Goal: Task Accomplishment & Management: Manage account settings

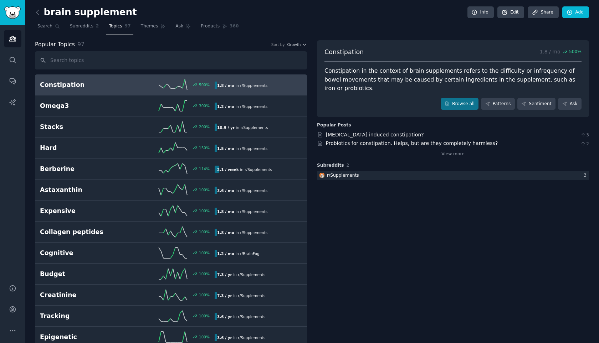
click at [492, 98] on link "Patterns" at bounding box center [497, 104] width 33 height 12
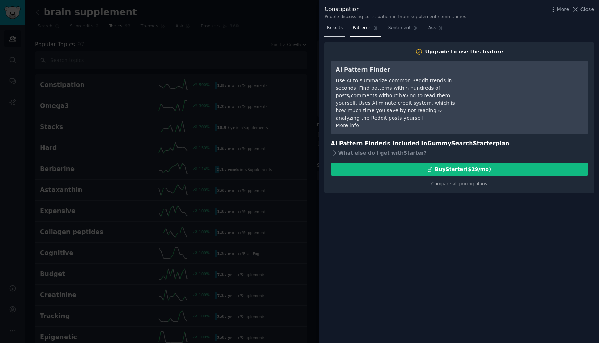
click at [340, 29] on span "Results" at bounding box center [335, 28] width 16 height 6
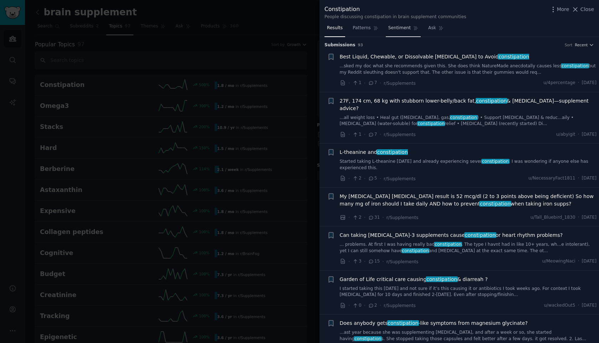
click at [409, 32] on link "Sentiment" at bounding box center [402, 29] width 35 height 15
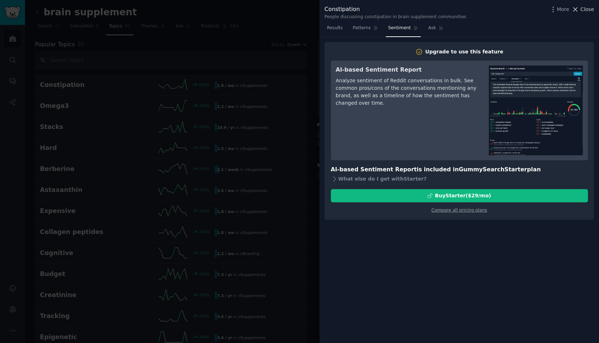
click at [580, 11] on span "Close" at bounding box center [587, 9] width 14 height 7
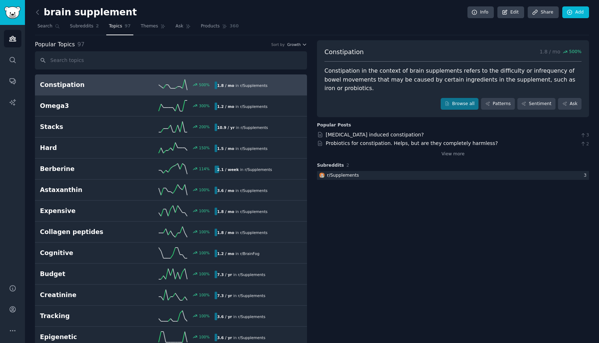
click at [98, 12] on h2 "brain supplement" at bounding box center [86, 12] width 102 height 11
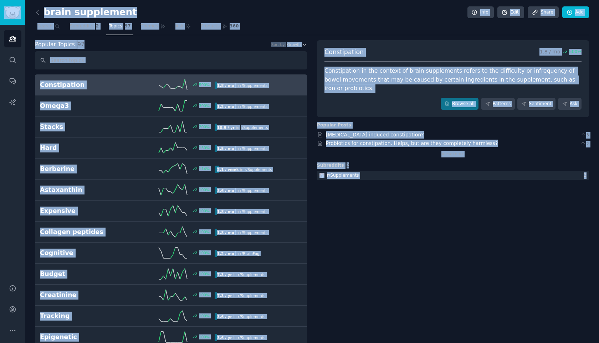
click at [98, 12] on h2 "brain supplement" at bounding box center [86, 12] width 102 height 11
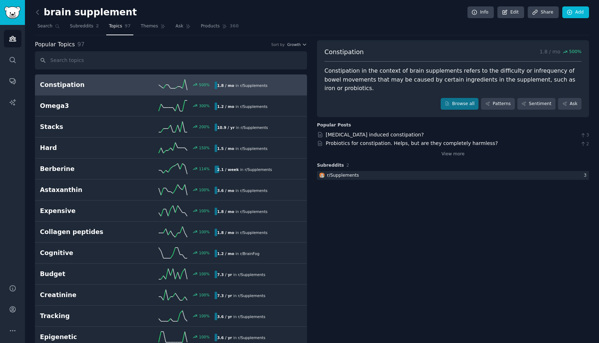
click at [98, 12] on h2 "brain supplement" at bounding box center [86, 12] width 102 height 11
click at [128, 13] on div "brain supplement Info Edit Share Add" at bounding box center [312, 13] width 554 height 15
click at [102, 13] on h2 "brain supplement" at bounding box center [86, 12] width 102 height 11
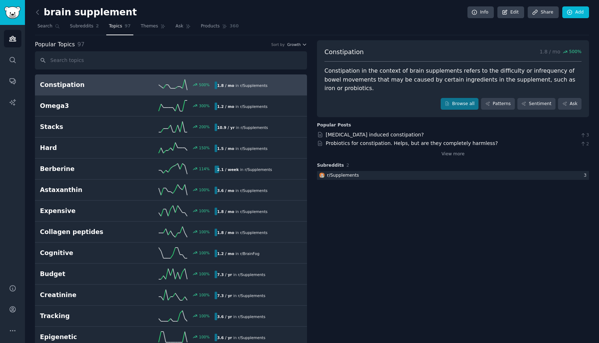
click at [102, 13] on h2 "brain supplement" at bounding box center [86, 12] width 102 height 11
click at [49, 24] on span "Search" at bounding box center [44, 26] width 15 height 6
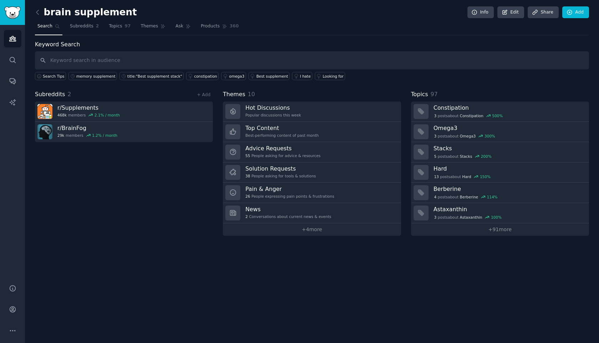
click at [171, 66] on input "text" at bounding box center [312, 60] width 554 height 18
type input "Constipation 500% 1.8 / mo in r/Supplements"
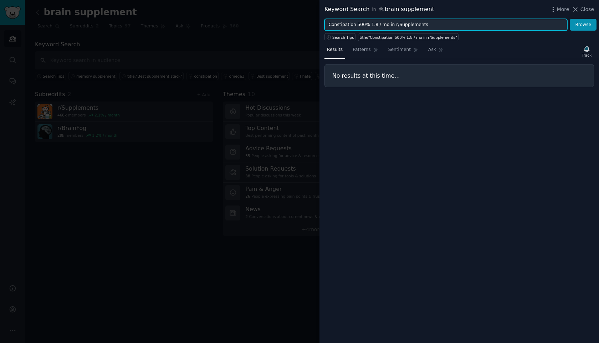
click at [355, 25] on input "Constipation 500% 1.8 / mo in r/Supplements" at bounding box center [445, 25] width 243 height 12
type input "Constipation"
click at [569, 19] on button "Browse" at bounding box center [582, 25] width 27 height 12
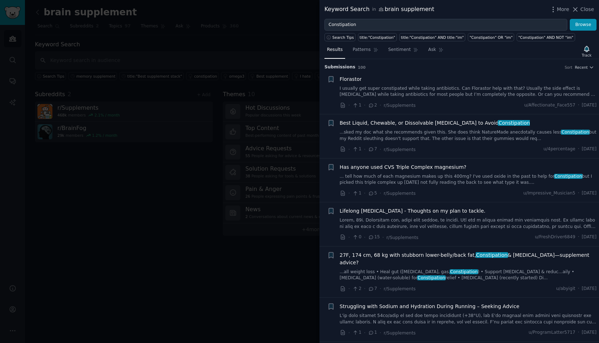
click at [370, 120] on span "Best Liquid, Chewable, or Dissolvable [MEDICAL_DATA] to Avoid Constipation" at bounding box center [435, 122] width 190 height 7
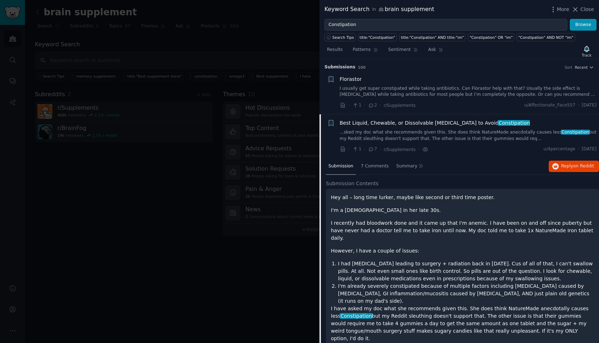
click at [176, 144] on div at bounding box center [299, 171] width 599 height 343
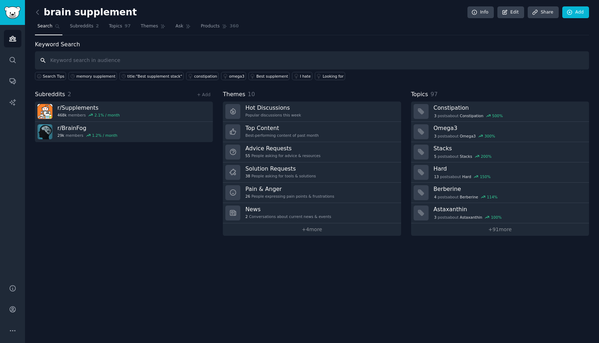
click at [117, 61] on input "text" at bounding box center [312, 60] width 554 height 18
click at [37, 11] on icon at bounding box center [37, 12] width 2 height 4
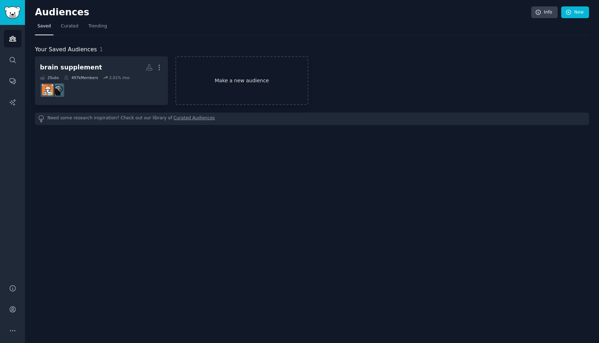
click at [211, 72] on link "Make a new audience" at bounding box center [241, 80] width 133 height 49
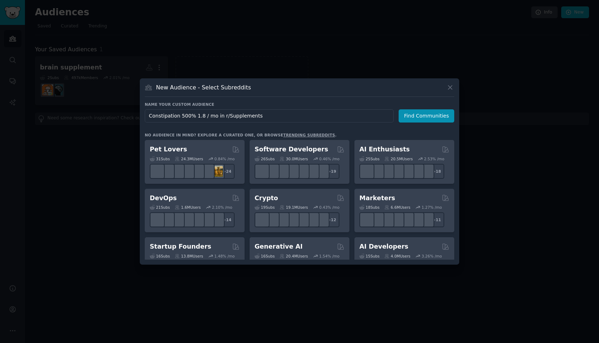
click at [179, 116] on input "Constipation 500% 1.8 / mo in r/Supplements" at bounding box center [269, 115] width 249 height 13
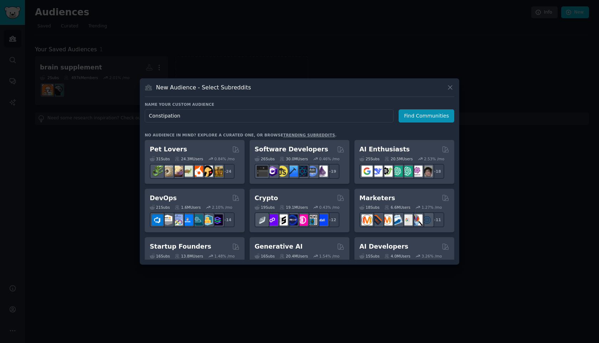
type input "Constipation"
click button "Find Communities" at bounding box center [426, 115] width 56 height 13
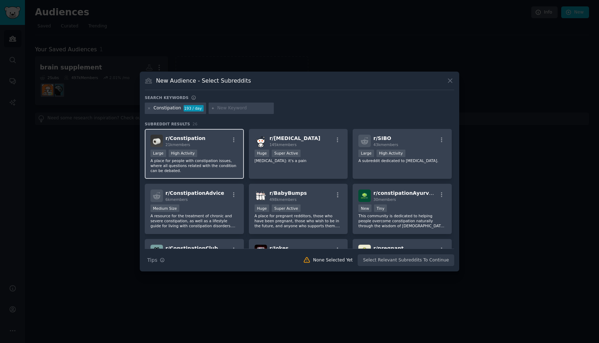
click at [226, 174] on div "r/ Constipation 21k members Large High Activity A place for people with constip…" at bounding box center [194, 154] width 99 height 50
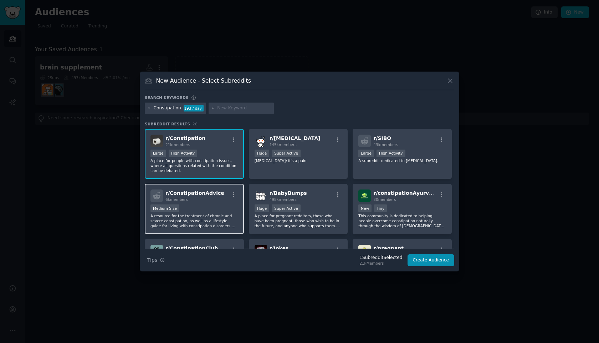
click at [217, 200] on div "r/ ConstipationAdvice 6k members" at bounding box center [194, 196] width 88 height 12
click at [440, 263] on button "Create Audience" at bounding box center [430, 260] width 47 height 12
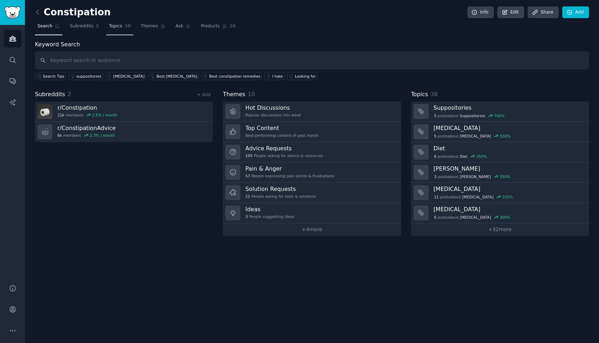
click at [121, 27] on span "Topics" at bounding box center [115, 26] width 13 height 6
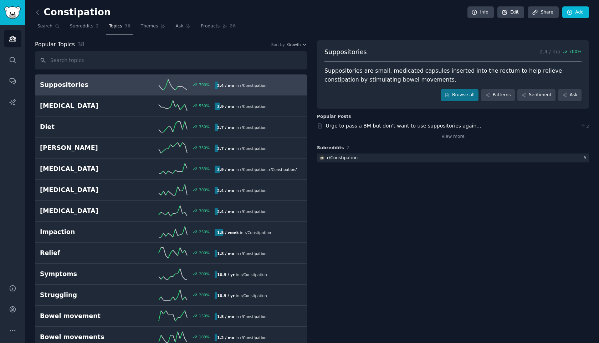
click at [506, 90] on link "Patterns" at bounding box center [497, 95] width 33 height 12
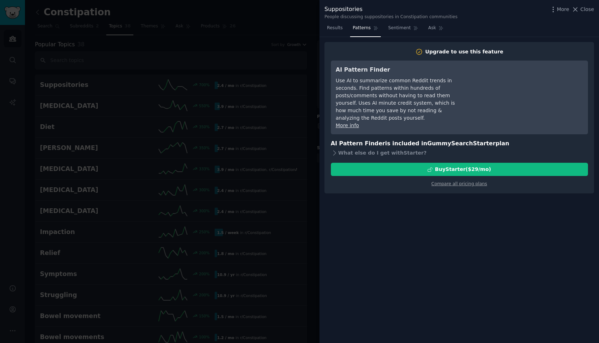
click at [238, 167] on div at bounding box center [299, 171] width 599 height 343
